Goal: Information Seeking & Learning: Learn about a topic

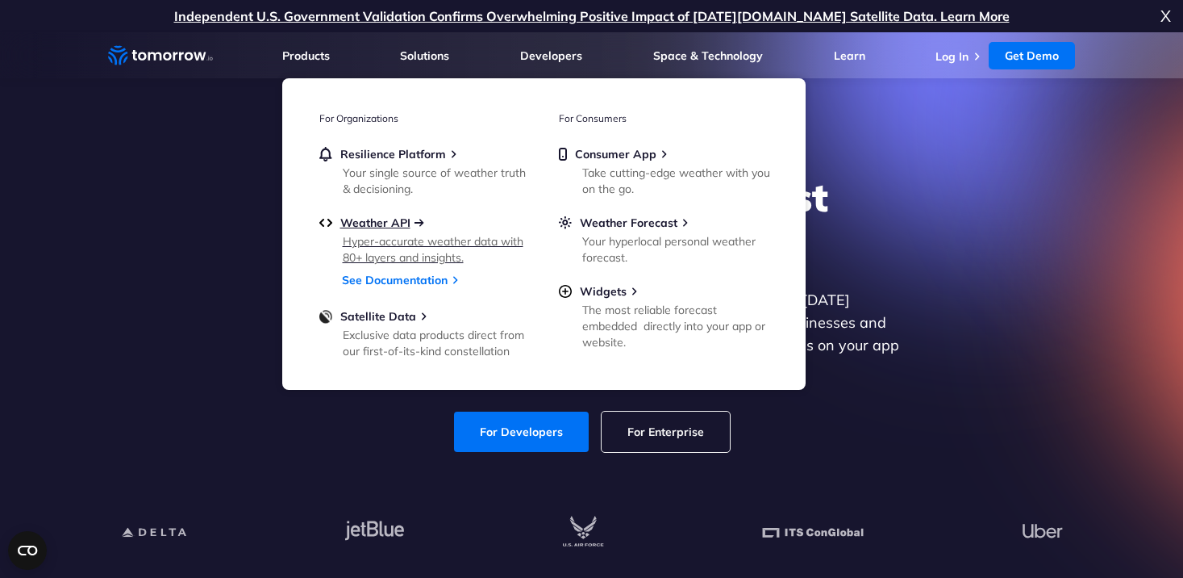
click at [393, 221] on span "Weather API" at bounding box center [375, 222] width 70 height 15
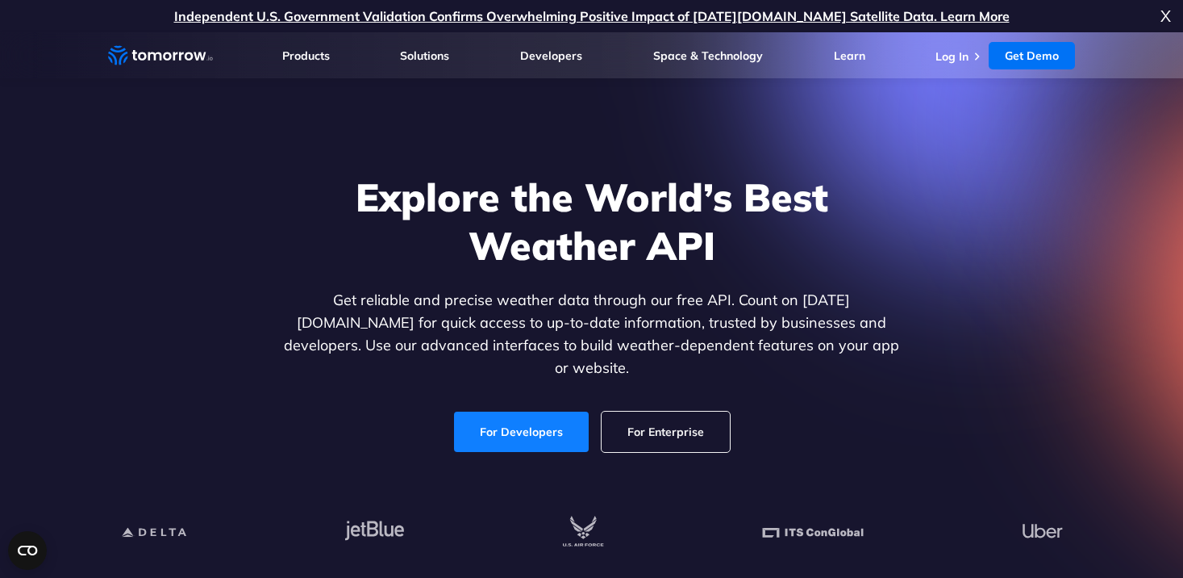
click at [526, 422] on link "For Developers" at bounding box center [521, 431] width 135 height 40
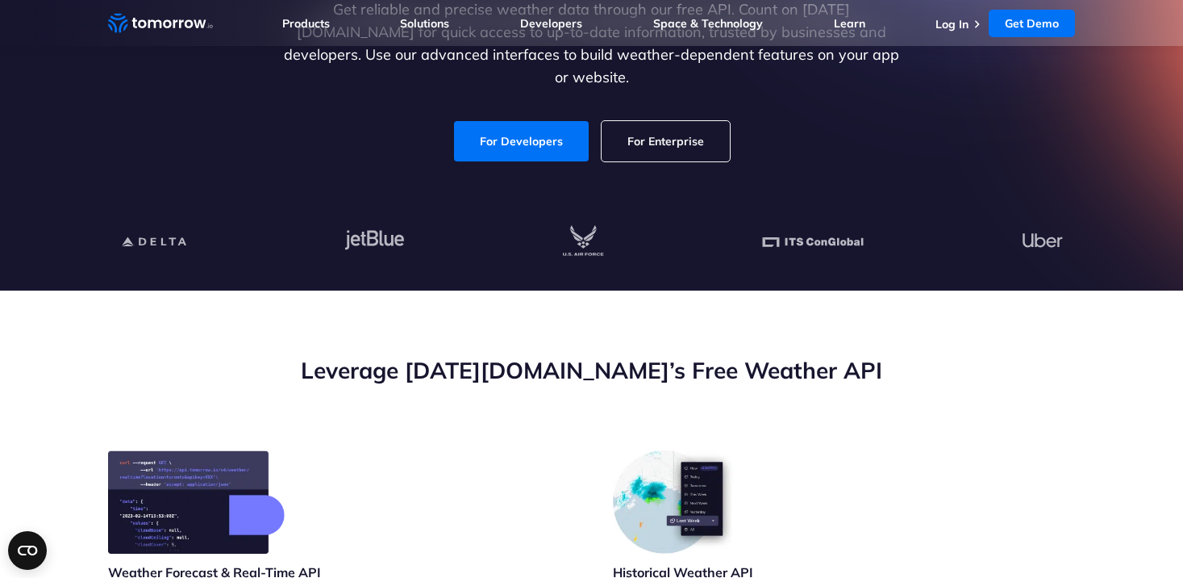
scroll to position [387, 0]
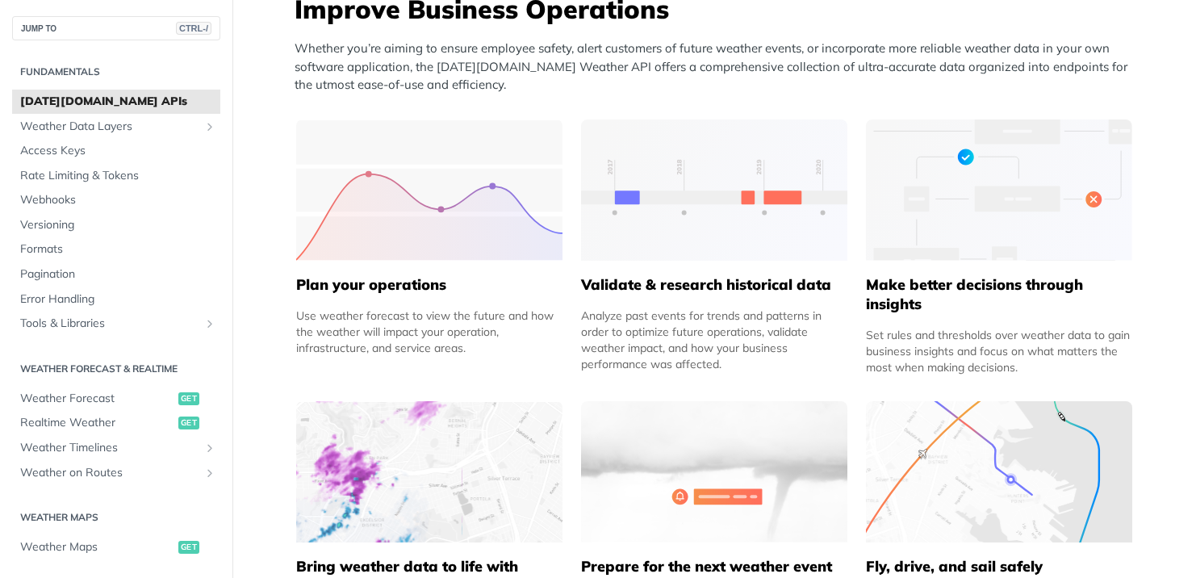
scroll to position [290, 0]
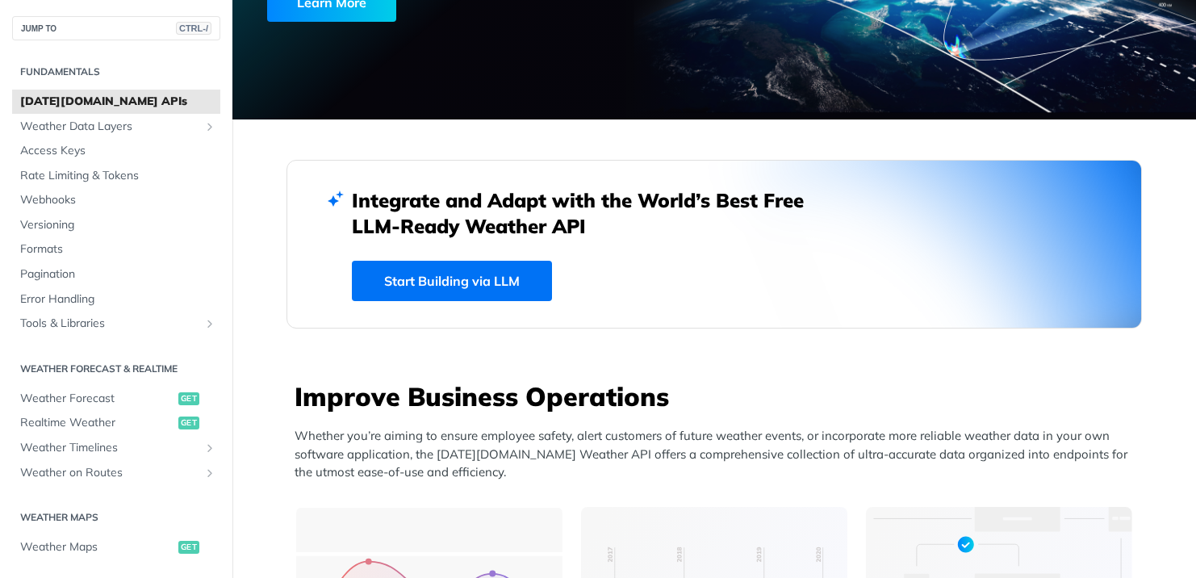
click at [503, 286] on link "Start Building via LLM" at bounding box center [452, 281] width 200 height 40
